Goal: Information Seeking & Learning: Learn about a topic

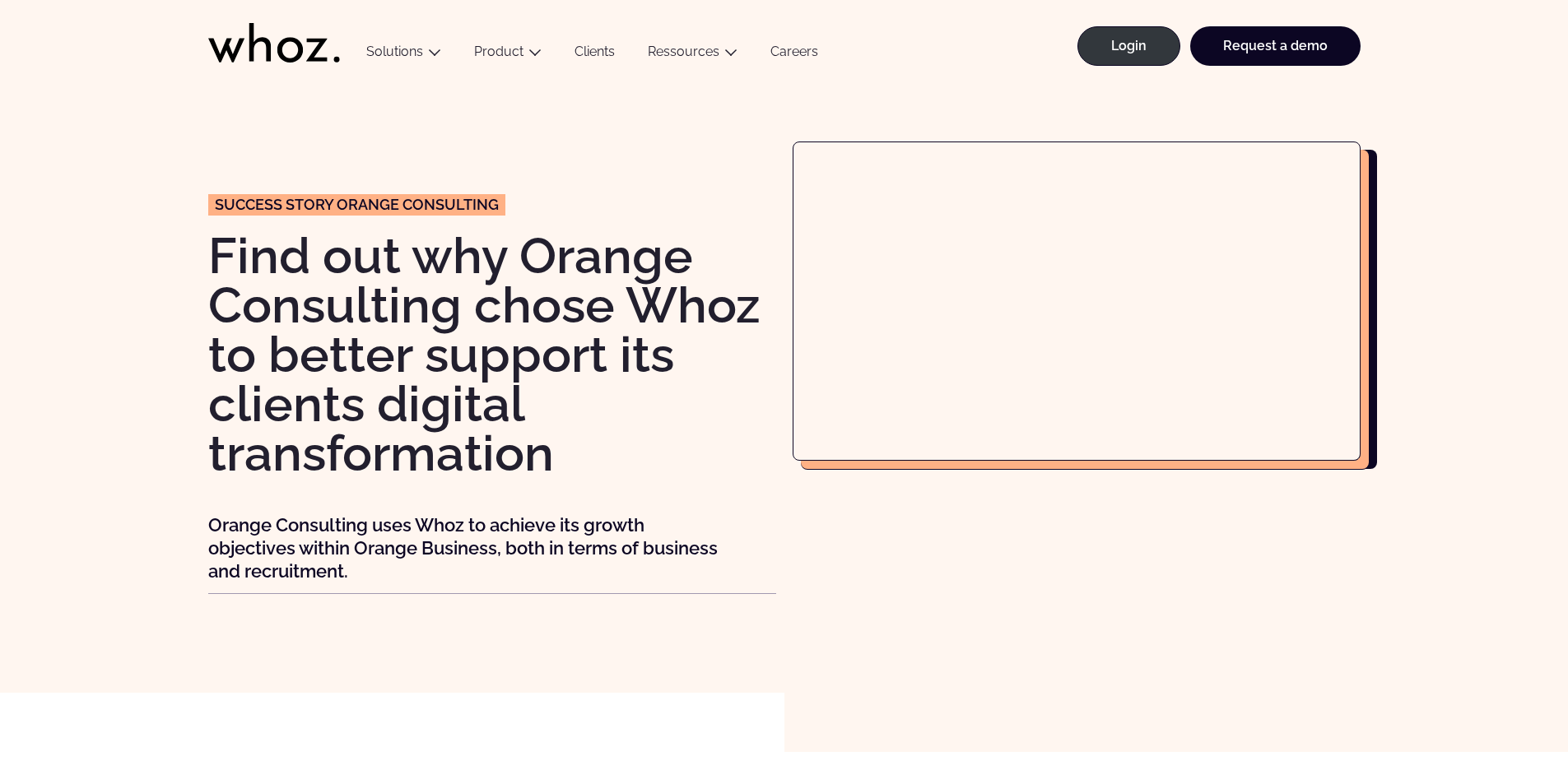
click at [603, 50] on link "Clients" at bounding box center [594, 54] width 73 height 22
